Goal: Task Accomplishment & Management: Complete application form

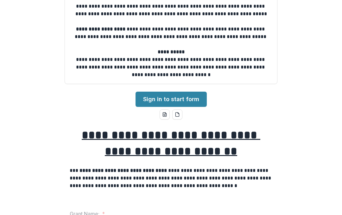
scroll to position [94, 0]
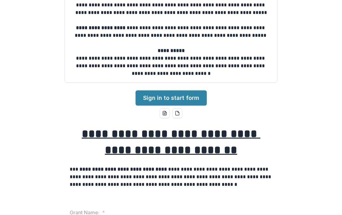
click at [192, 98] on link "Sign in to start form" at bounding box center [171, 97] width 71 height 15
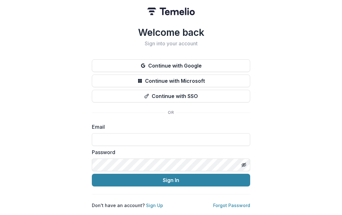
click at [210, 135] on input at bounding box center [171, 139] width 158 height 13
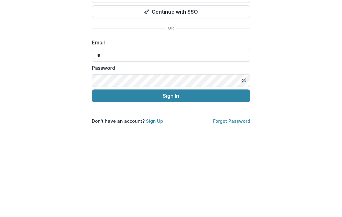
type input "**********"
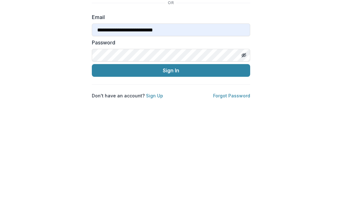
click at [222, 175] on button "Sign In" at bounding box center [171, 181] width 158 height 13
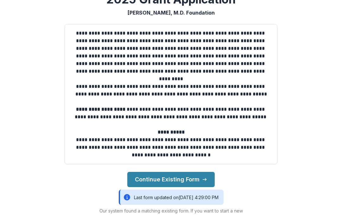
scroll to position [31, 0]
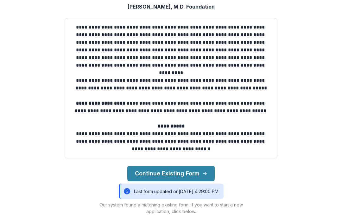
click at [201, 173] on button "Continue Existing Form" at bounding box center [170, 173] width 87 height 15
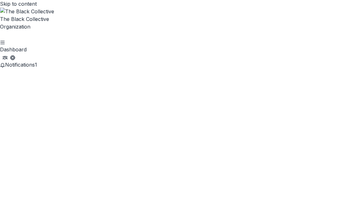
click at [37, 61] on button "Notifications 1" at bounding box center [18, 65] width 37 height 8
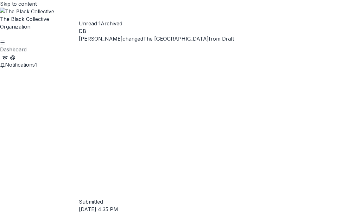
click at [177, 42] on link "The Gap Freedom School" at bounding box center [176, 38] width 66 height 6
